Goal: Find specific page/section: Find specific page/section

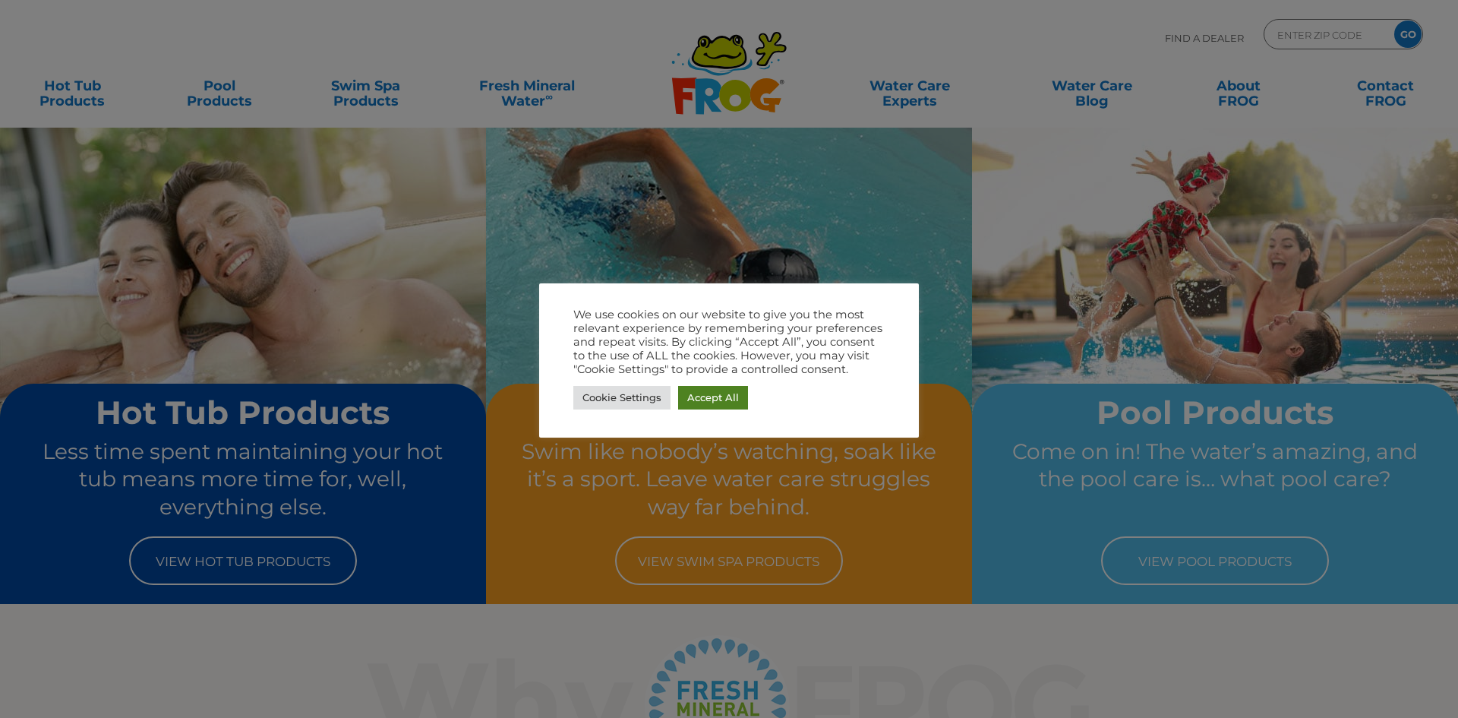
click at [719, 400] on link "Accept All" at bounding box center [713, 398] width 70 height 24
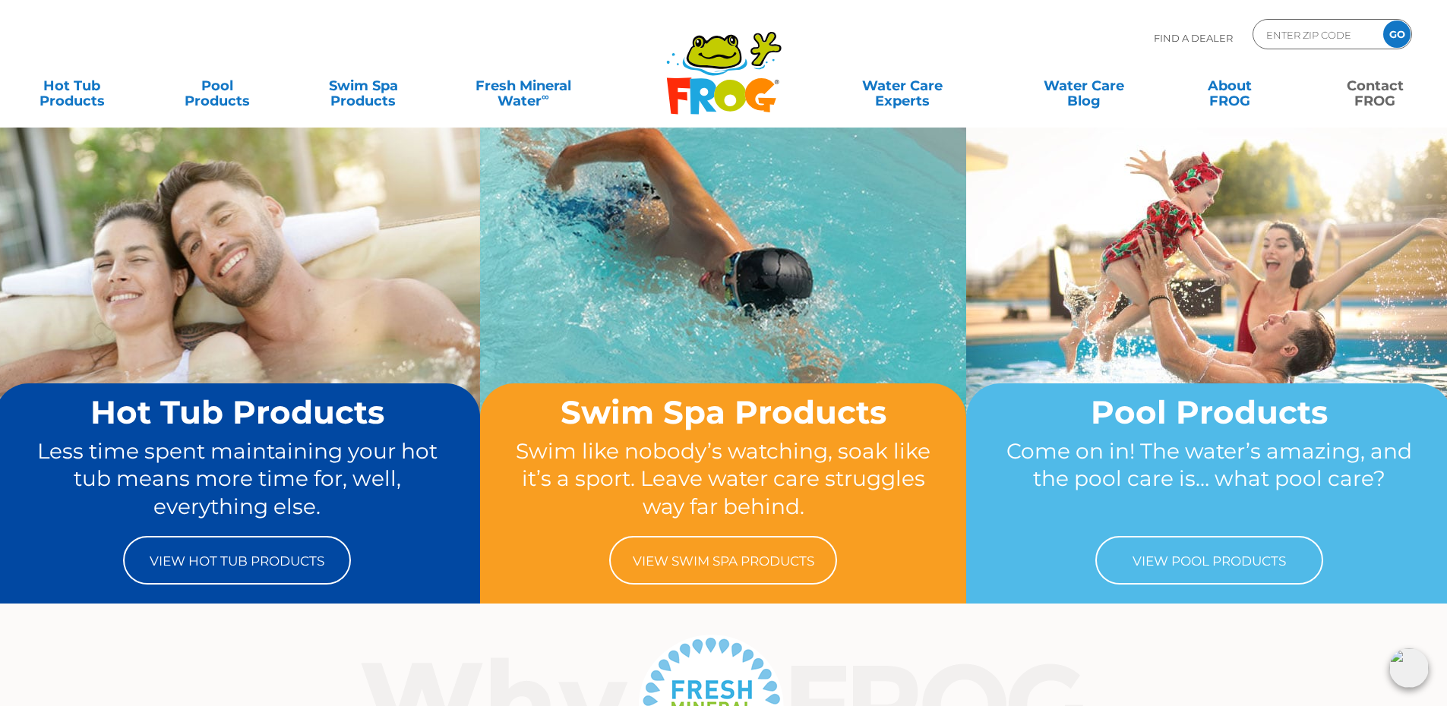
click at [1379, 90] on link "Contact FROG" at bounding box center [1374, 86] width 113 height 30
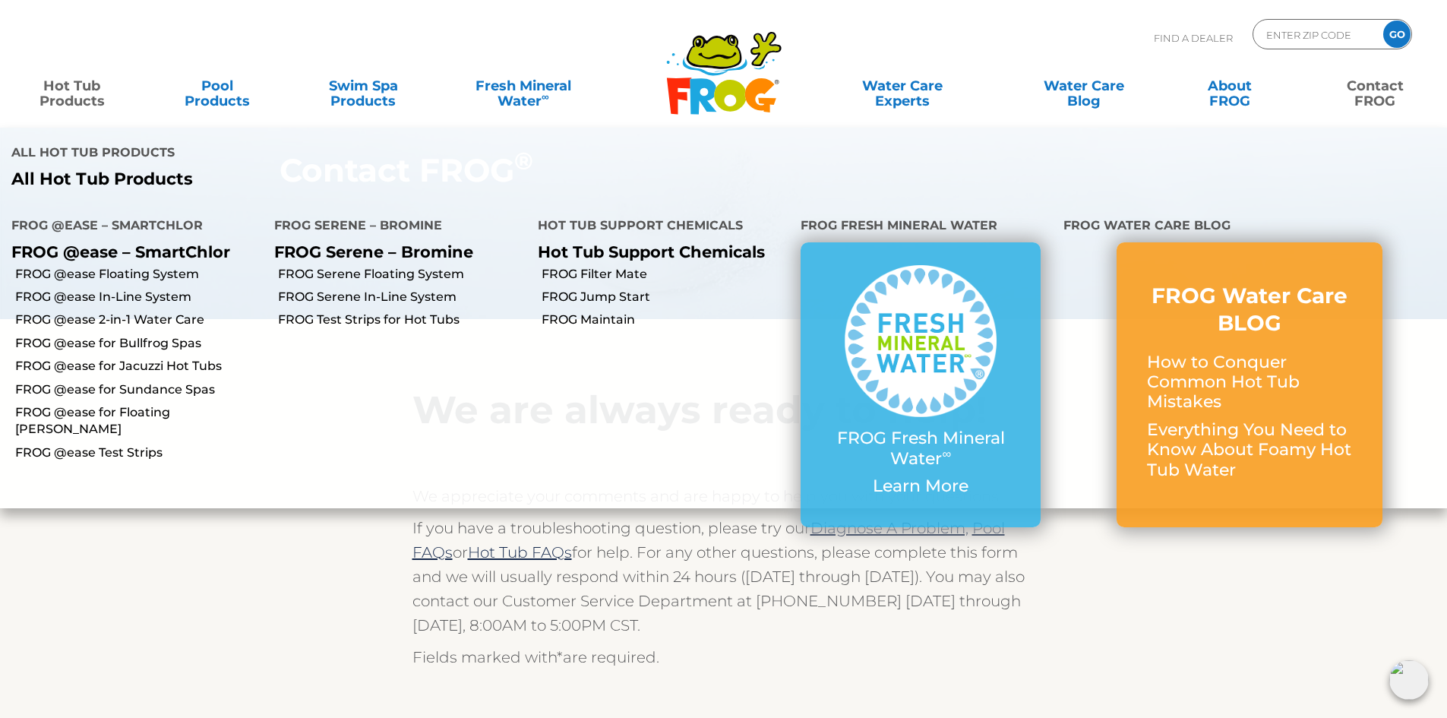
click at [87, 88] on link "Hot Tub Products" at bounding box center [71, 86] width 113 height 30
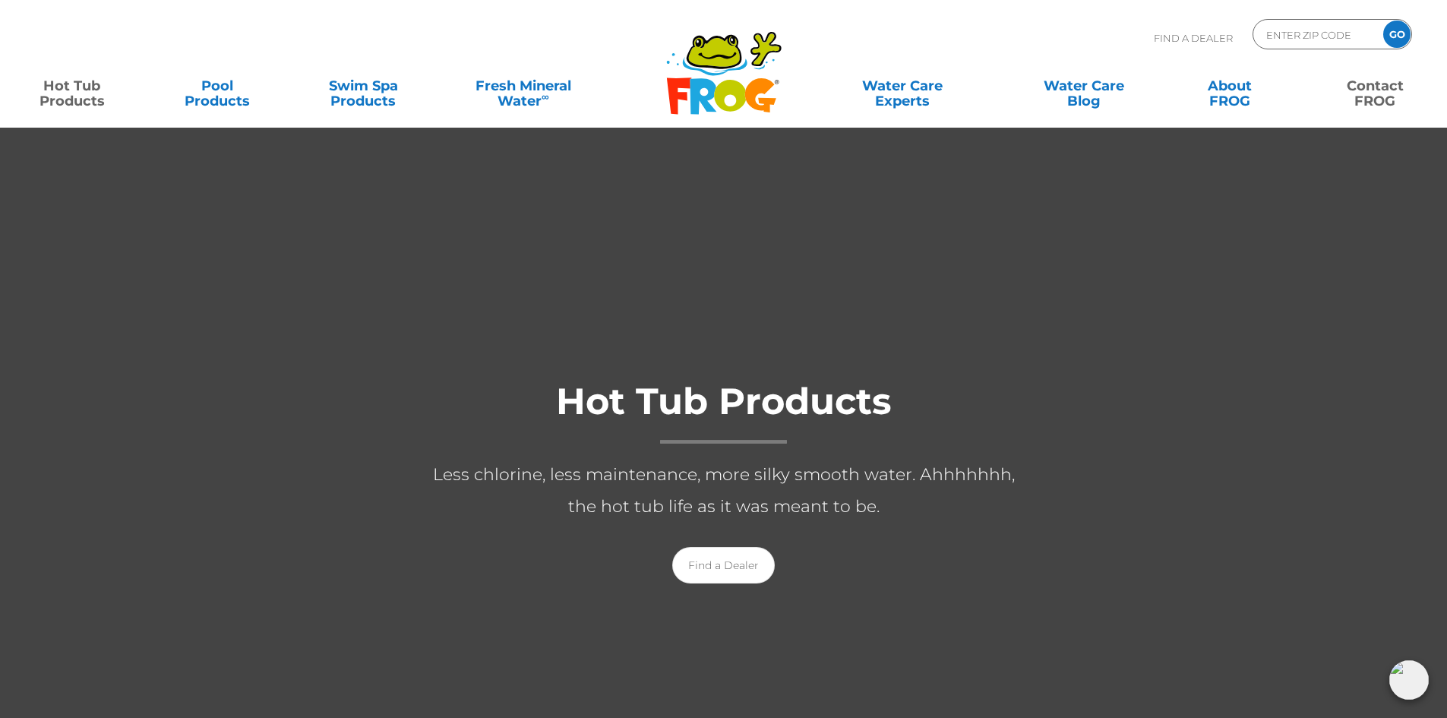
click at [1369, 97] on link "Contact FROG" at bounding box center [1374, 86] width 113 height 30
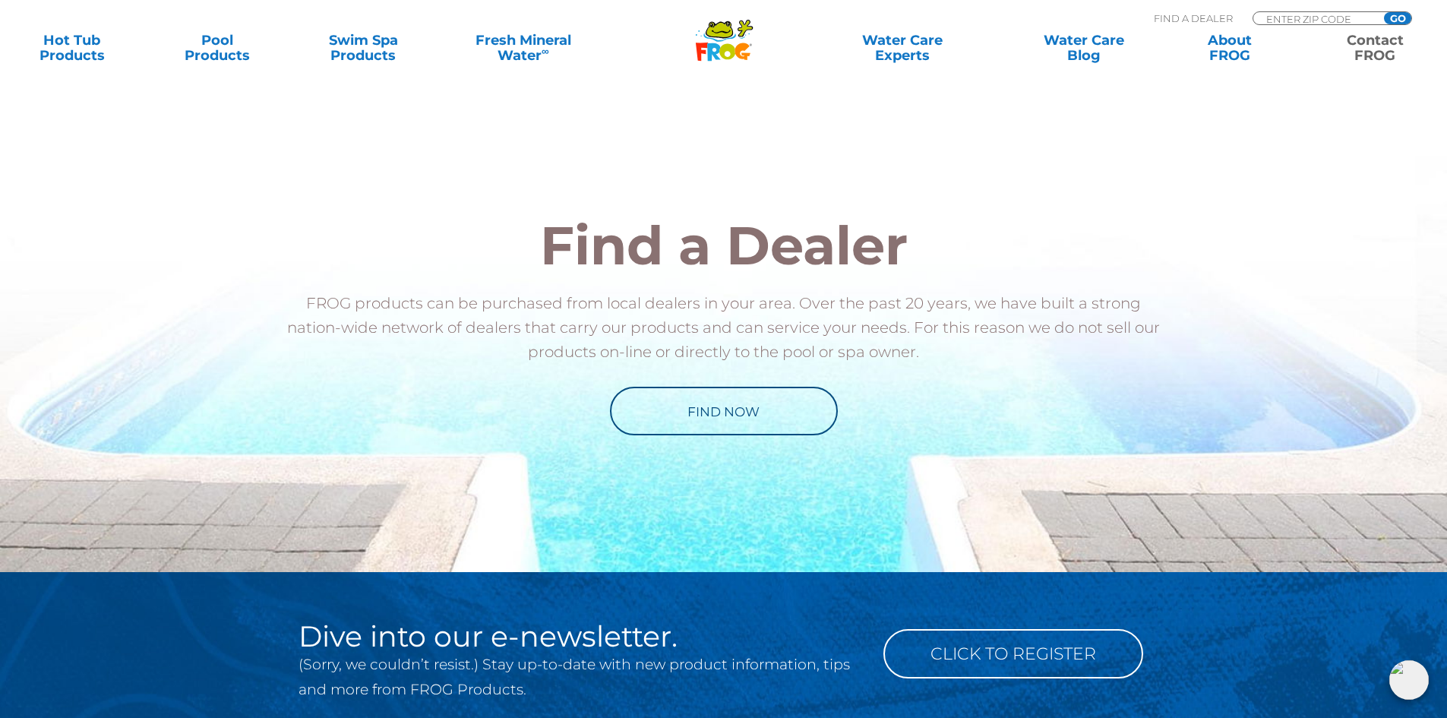
scroll to position [2324, 0]
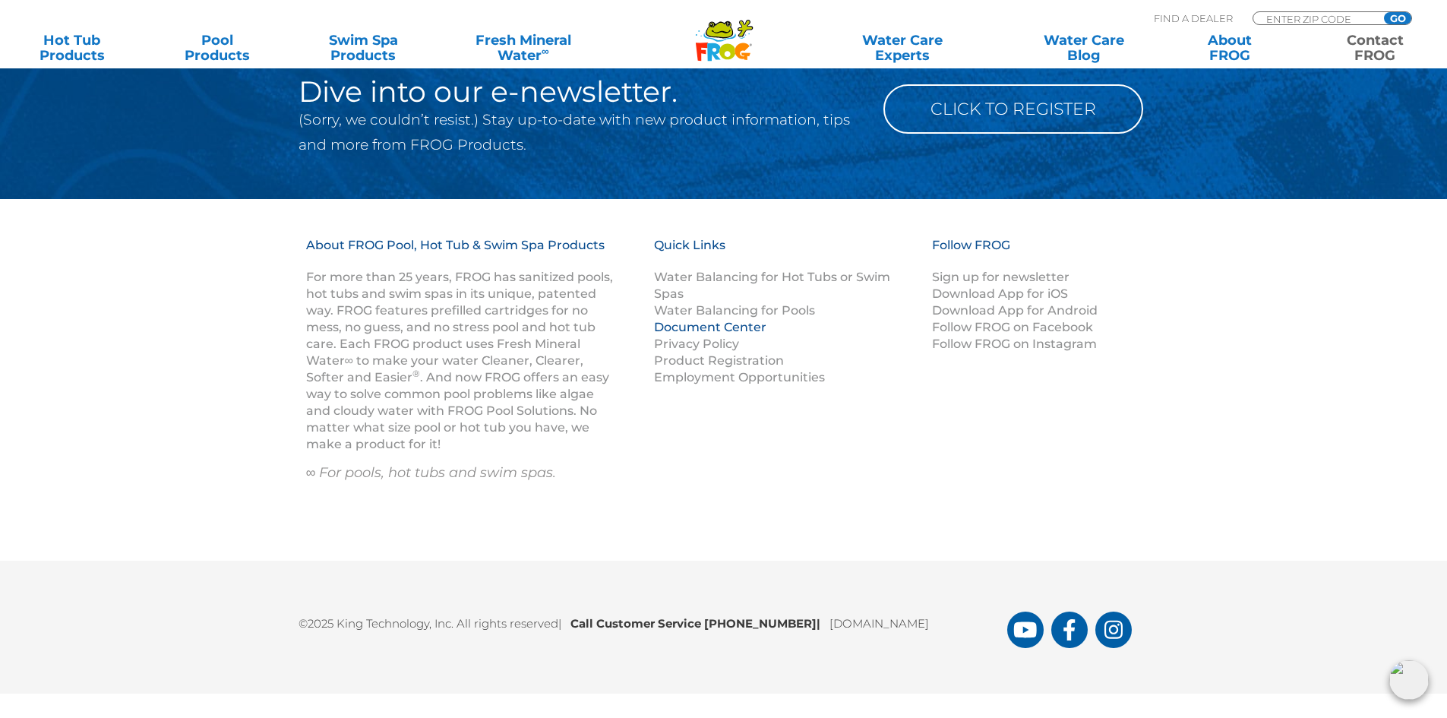
click at [727, 327] on link "Document Center" at bounding box center [710, 327] width 112 height 14
